Goal: Find contact information: Find contact information

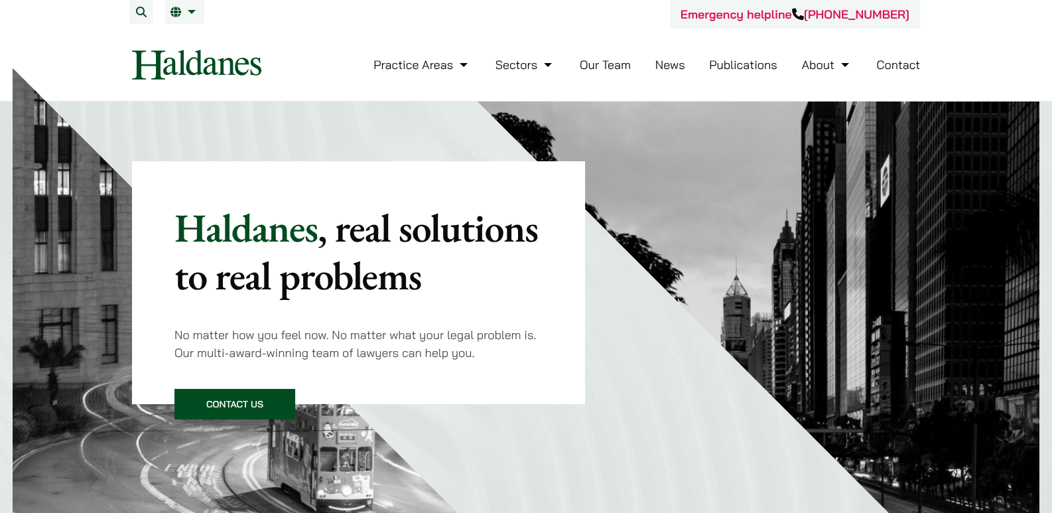
click at [616, 61] on link "Our Team" at bounding box center [605, 64] width 51 height 15
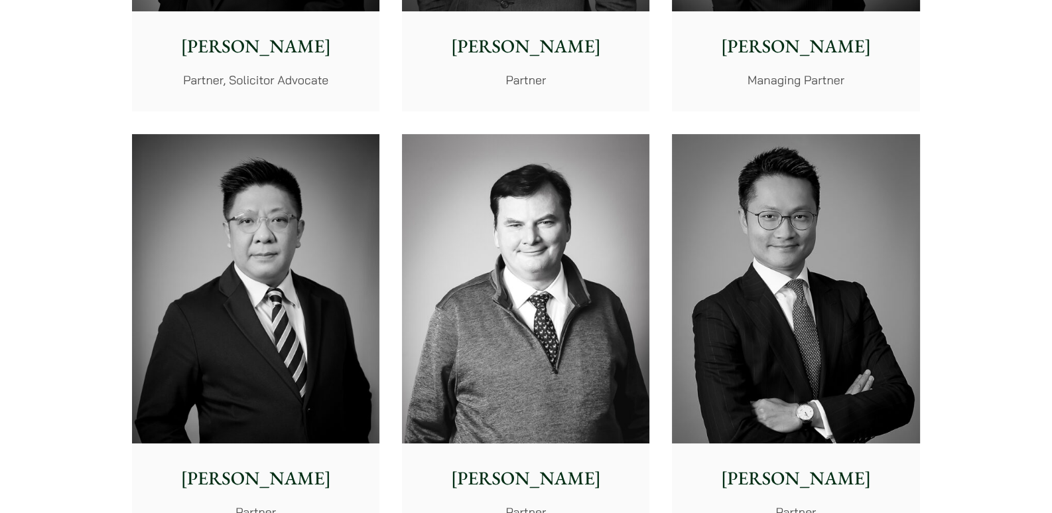
scroll to position [796, 0]
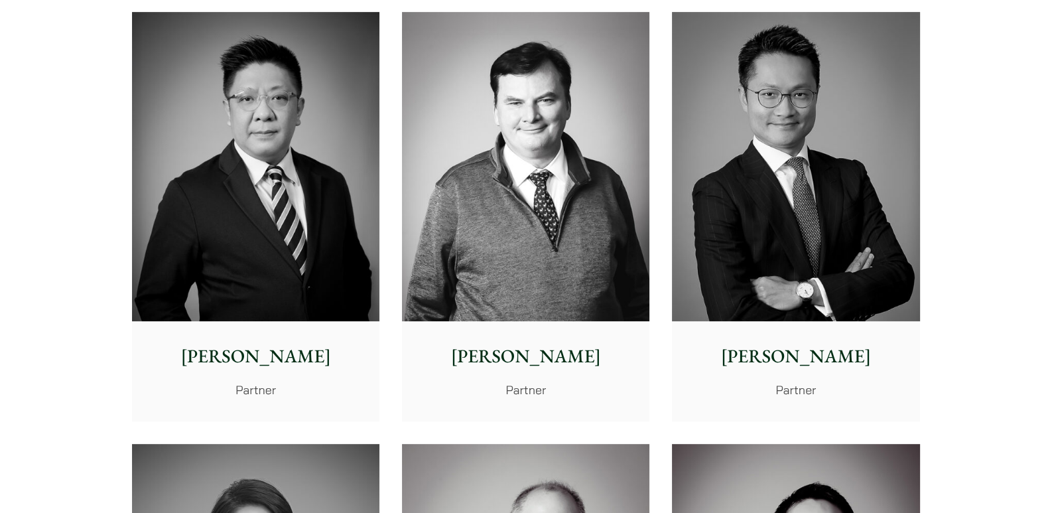
click at [317, 211] on img at bounding box center [255, 167] width 247 height 310
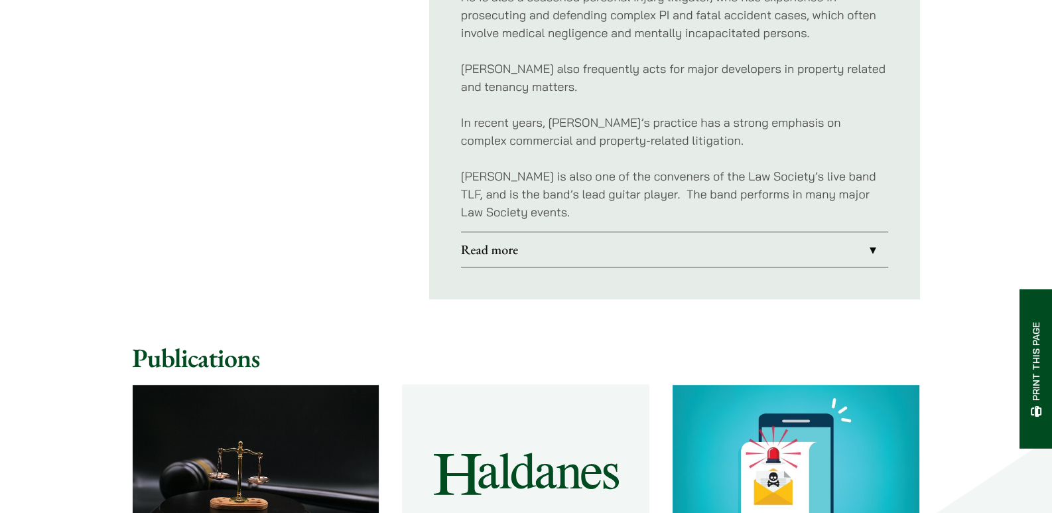
scroll to position [972, 0]
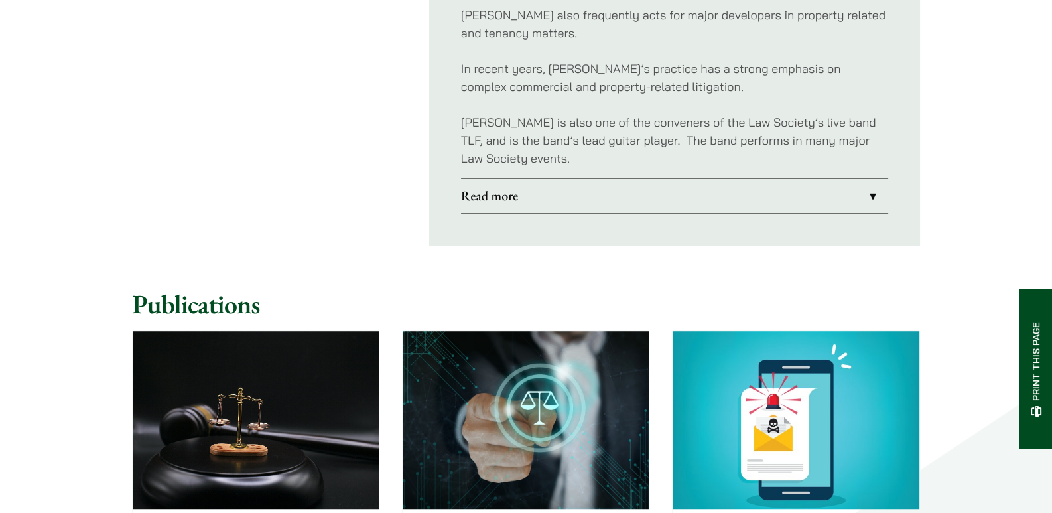
click at [606, 184] on link "Read more" at bounding box center [674, 195] width 427 height 34
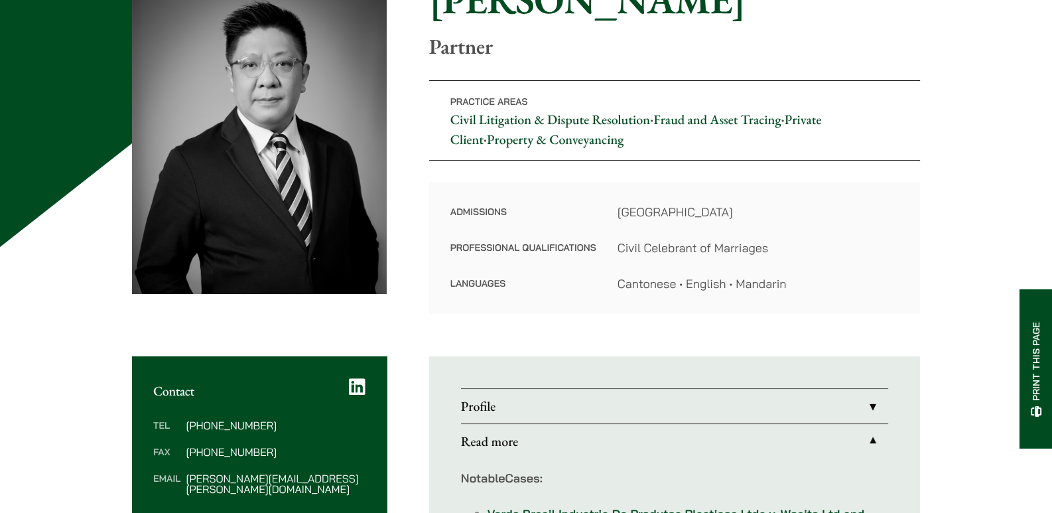
scroll to position [176, 0]
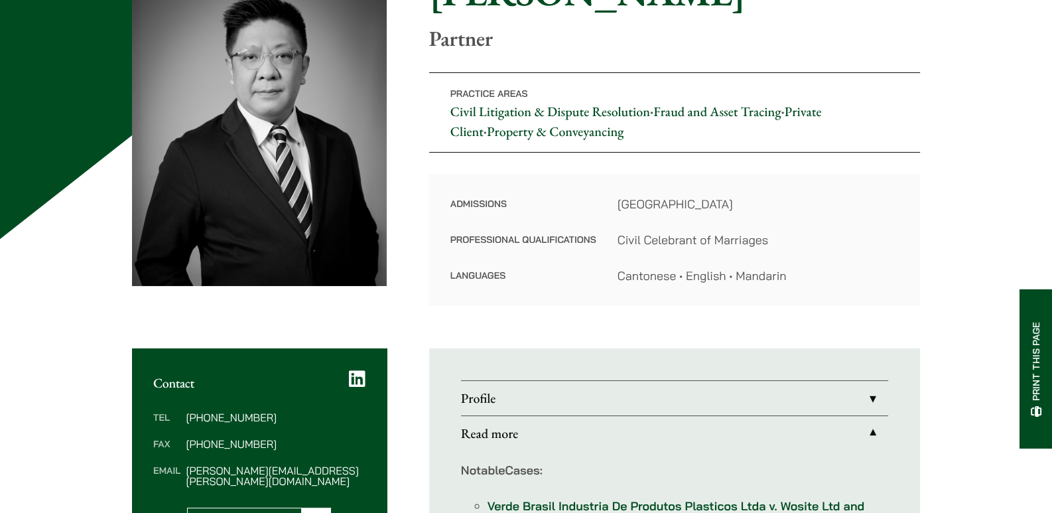
click at [549, 388] on link "Profile" at bounding box center [674, 398] width 427 height 34
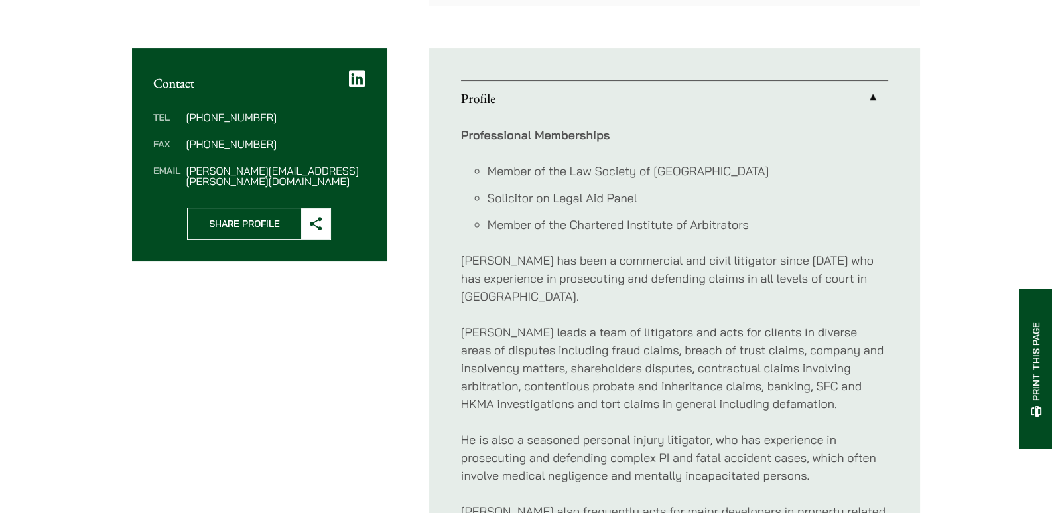
scroll to position [442, 0]
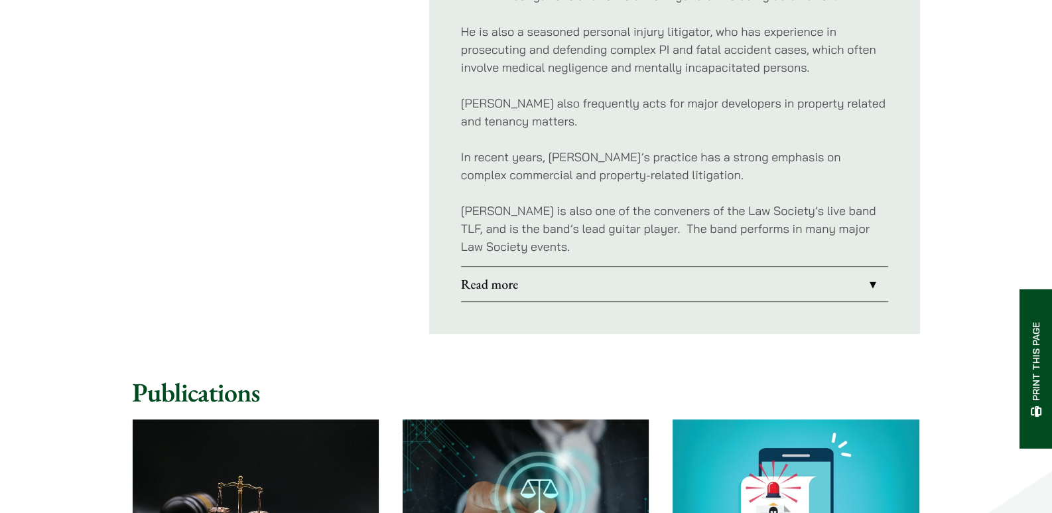
click at [608, 271] on link "Read more" at bounding box center [674, 284] width 427 height 34
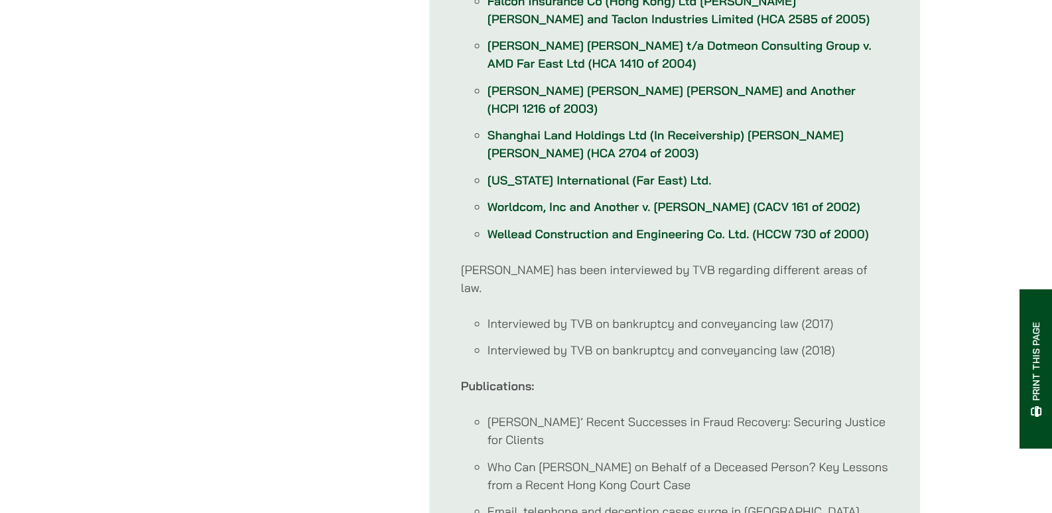
scroll to position [1509, 0]
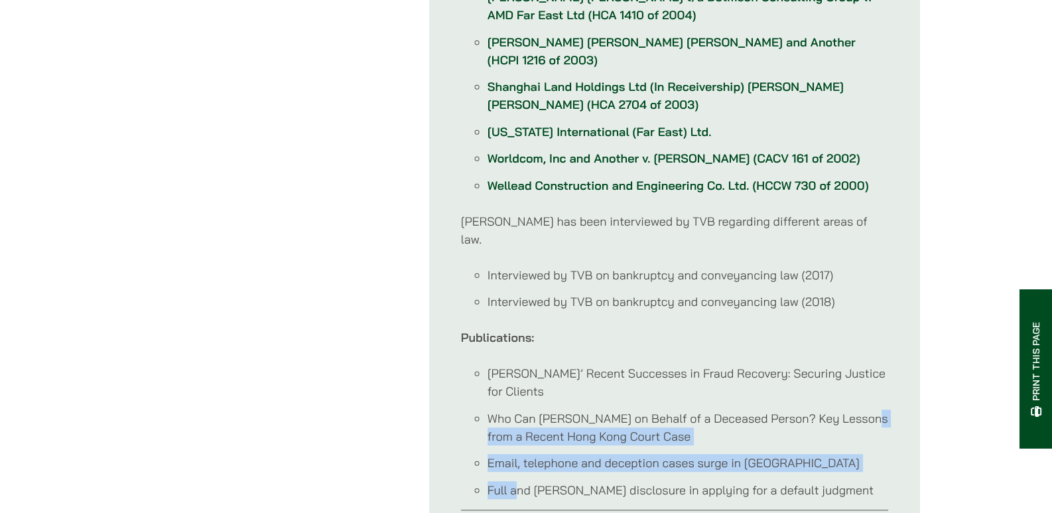
drag, startPoint x: 495, startPoint y: 380, endPoint x: 516, endPoint y: 426, distance: 51.0
click at [516, 426] on ul "Haldanes’ Recent Successes in Fraud Recovery: Securing Justice for Clients Who …" at bounding box center [674, 431] width 427 height 135
click at [517, 481] on li "Full and frank disclosure in applying for a default judgment" at bounding box center [687, 490] width 401 height 18
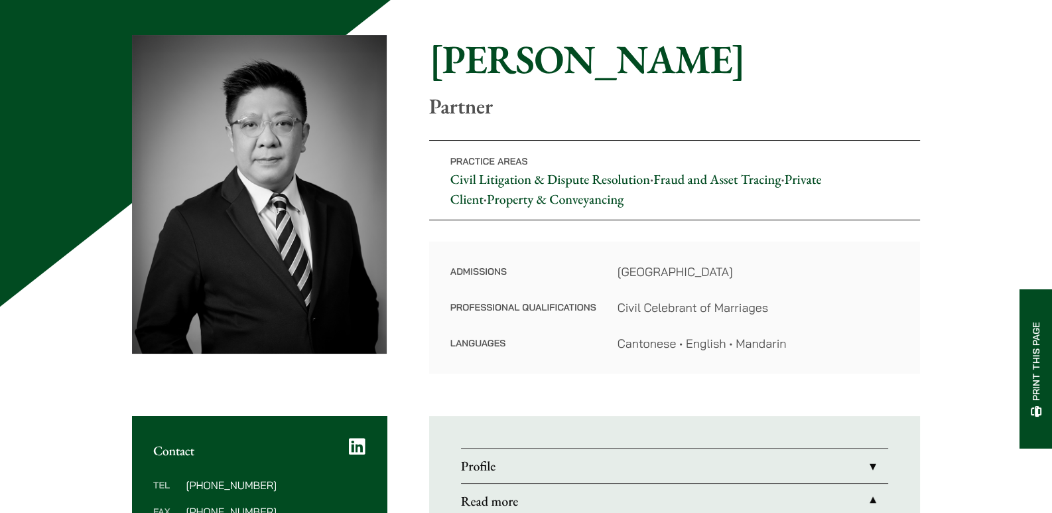
scroll to position [0, 0]
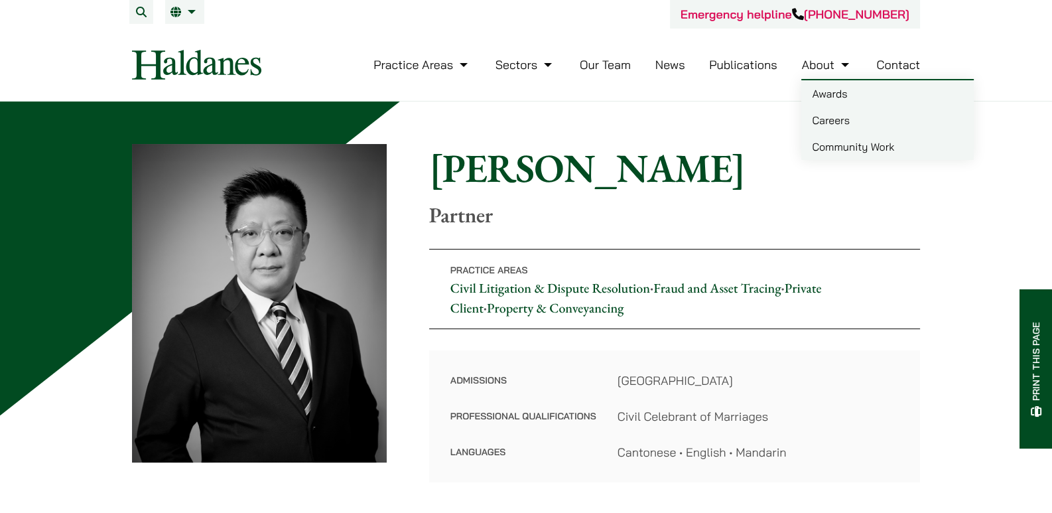
click at [868, 148] on link "Community Work" at bounding box center [887, 146] width 172 height 27
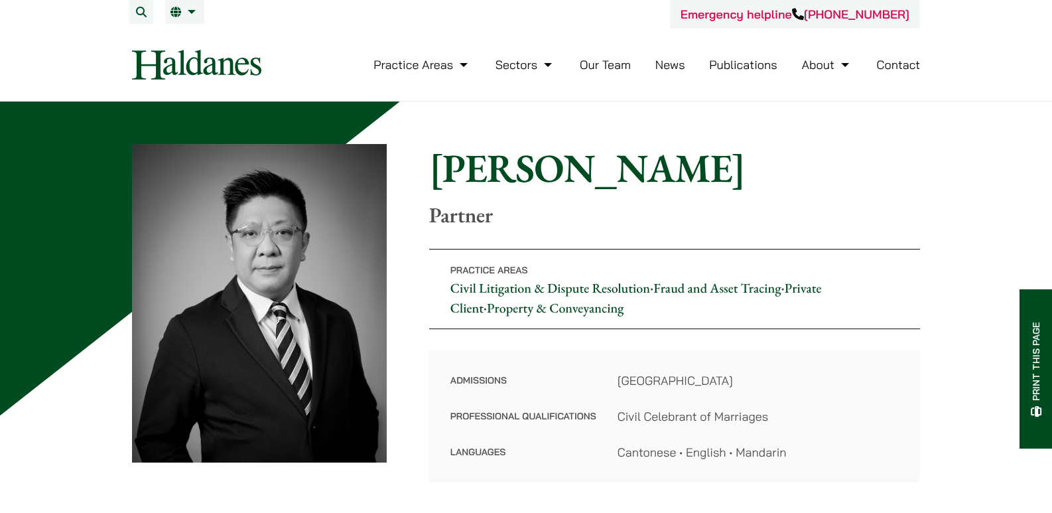
click at [177, 12] on link "EN" at bounding box center [184, 12] width 29 height 11
click at [186, 36] on link "繁" at bounding box center [251, 38] width 172 height 27
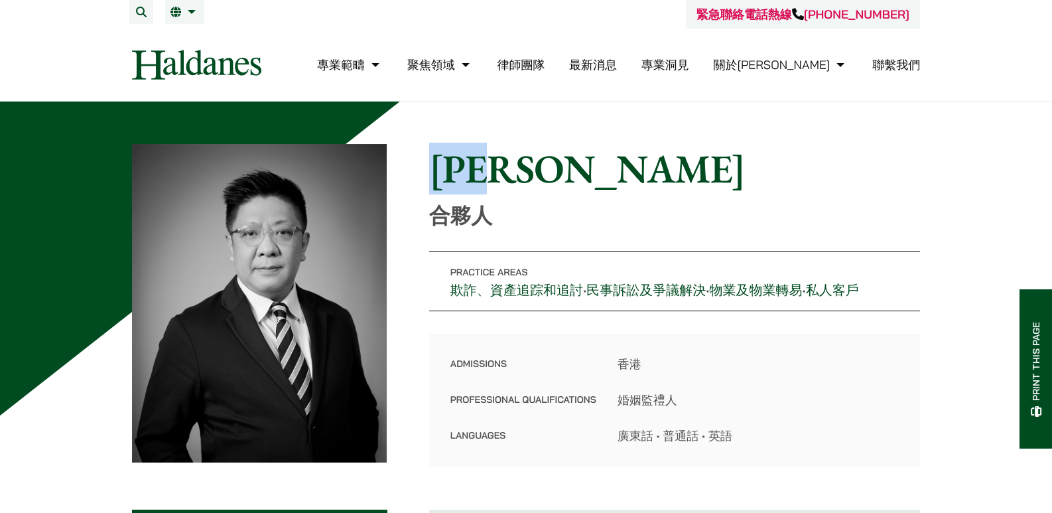
drag, startPoint x: 554, startPoint y: 171, endPoint x: 444, endPoint y: 170, distance: 110.1
click at [444, 170] on h1 "呂君博" at bounding box center [674, 169] width 491 height 48
copy h1 "呂君博"
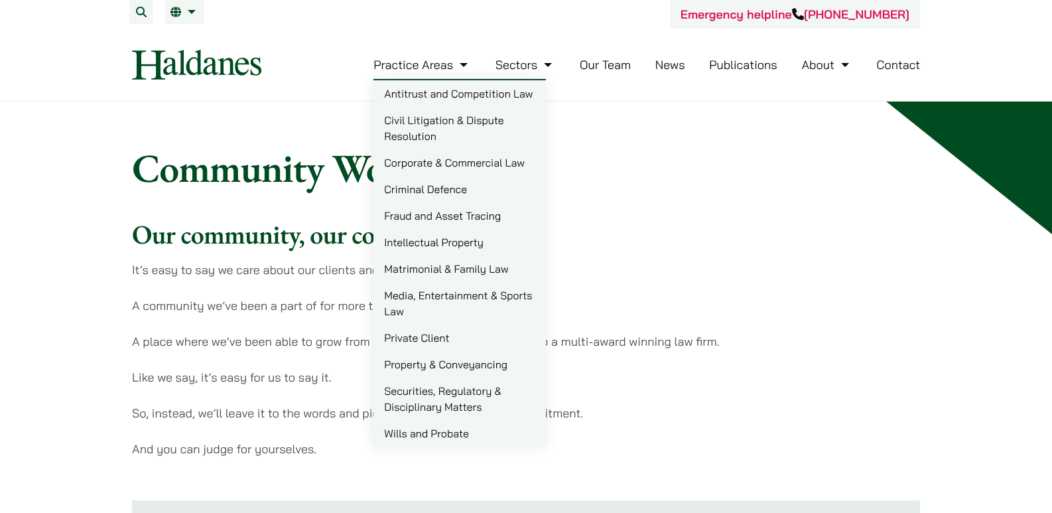
click at [157, 64] on img at bounding box center [196, 65] width 129 height 30
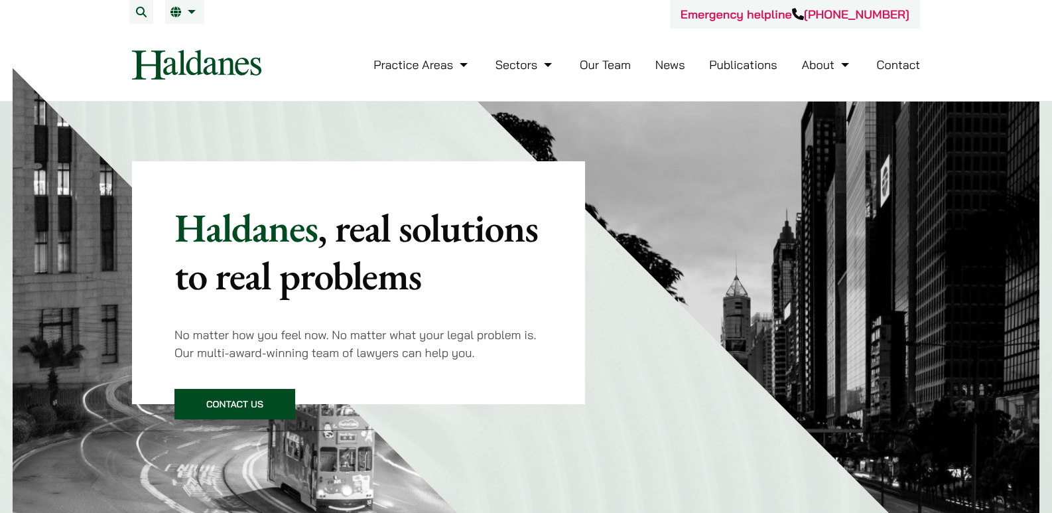
click at [597, 58] on link "Our Team" at bounding box center [605, 64] width 51 height 15
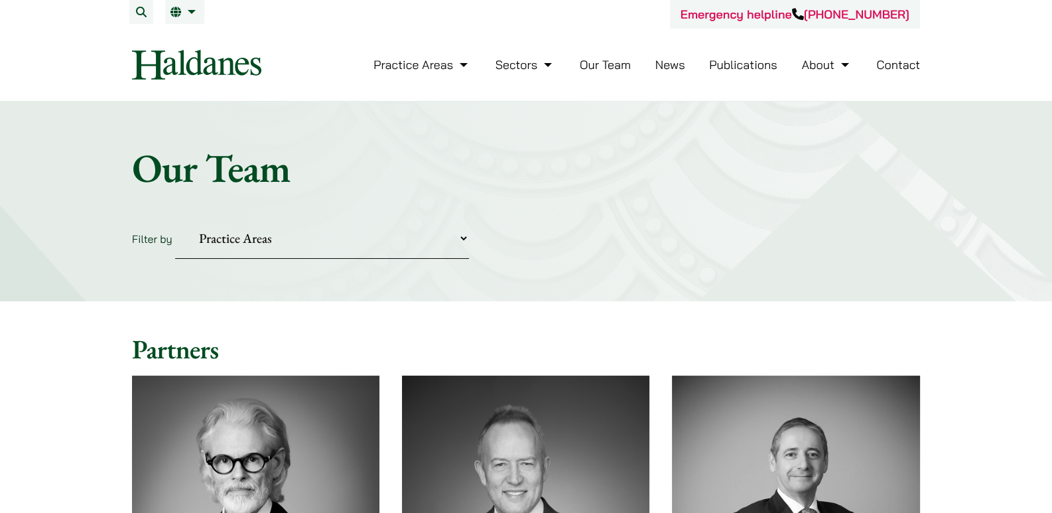
click at [251, 62] on img at bounding box center [196, 65] width 129 height 30
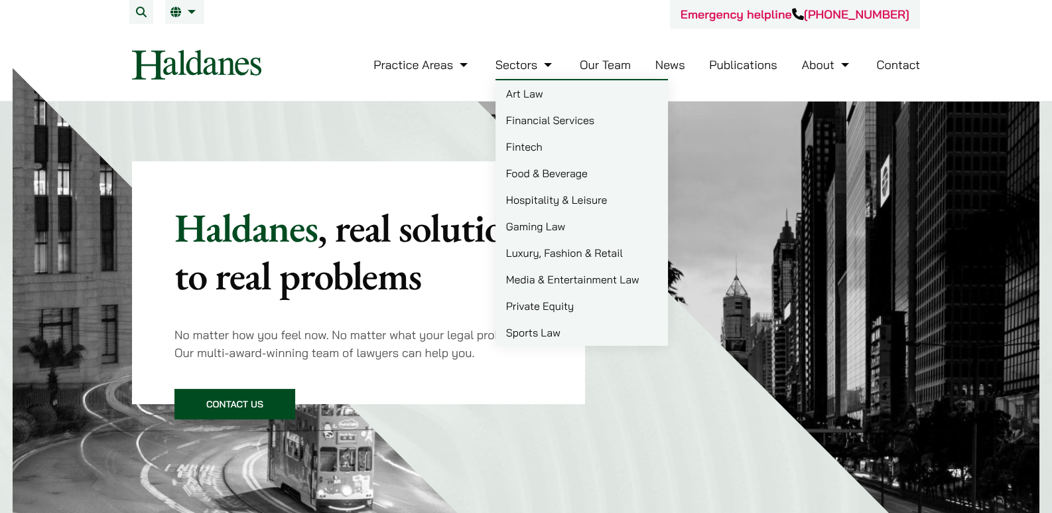
click at [168, 65] on img at bounding box center [196, 65] width 129 height 30
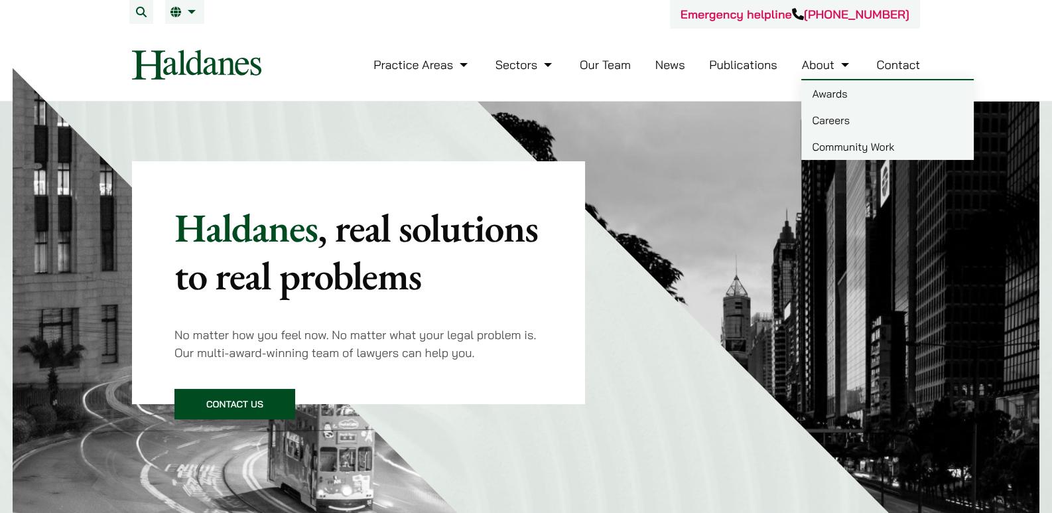
click at [885, 64] on link "Contact" at bounding box center [898, 64] width 44 height 15
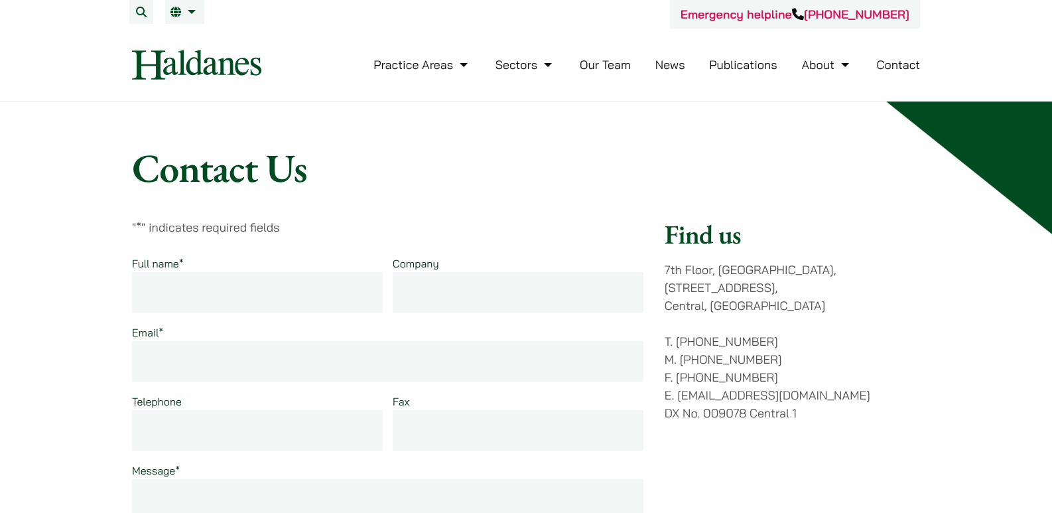
click at [231, 65] on img at bounding box center [196, 65] width 129 height 30
